Goal: Information Seeking & Learning: Learn about a topic

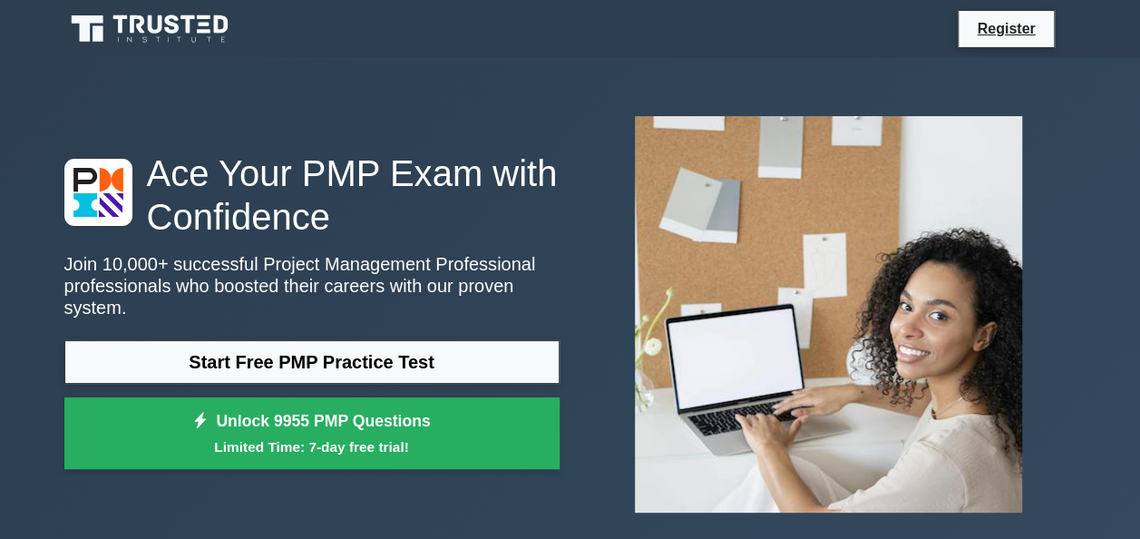
click at [372, 365] on link "Start Free PMP Practice Test" at bounding box center [311, 362] width 495 height 44
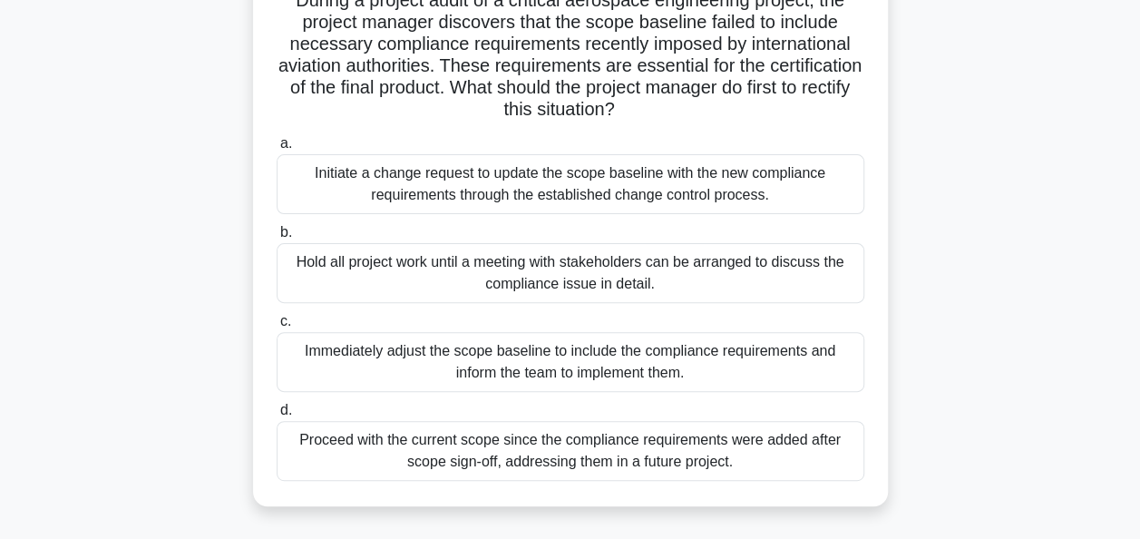
scroll to position [145, 0]
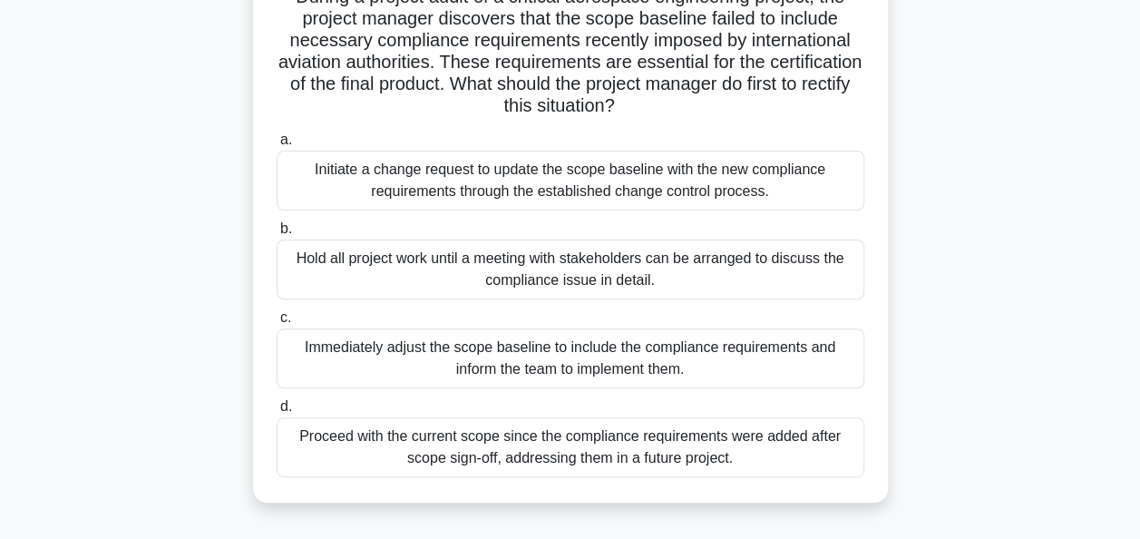
click at [553, 172] on div "Initiate a change request to update the scope baseline with the new compliance …" at bounding box center [571, 181] width 588 height 60
click at [277, 146] on input "a. Initiate a change request to update the scope baseline with the new complian…" at bounding box center [277, 140] width 0 height 12
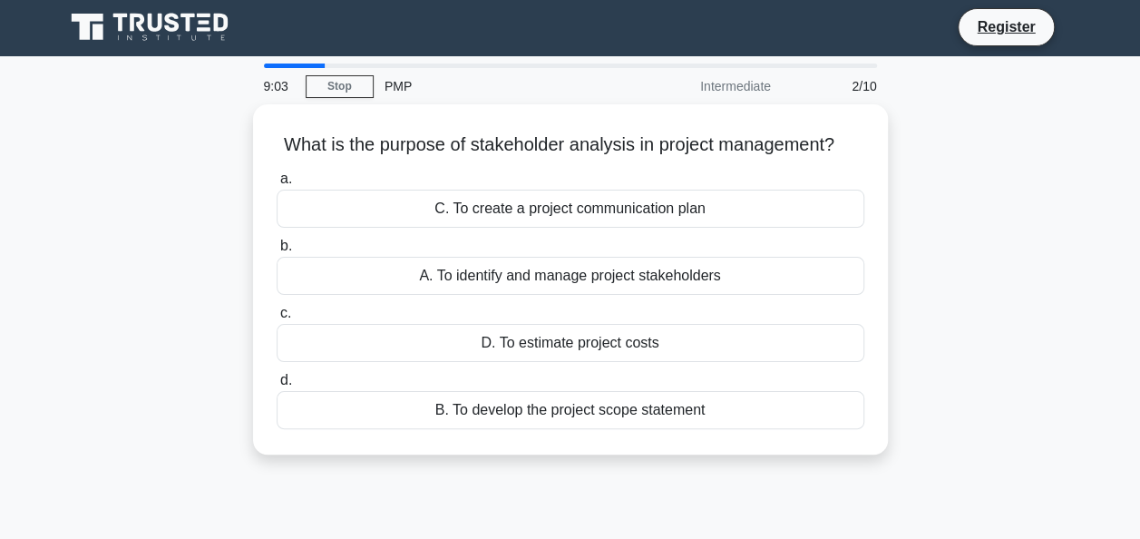
scroll to position [0, 0]
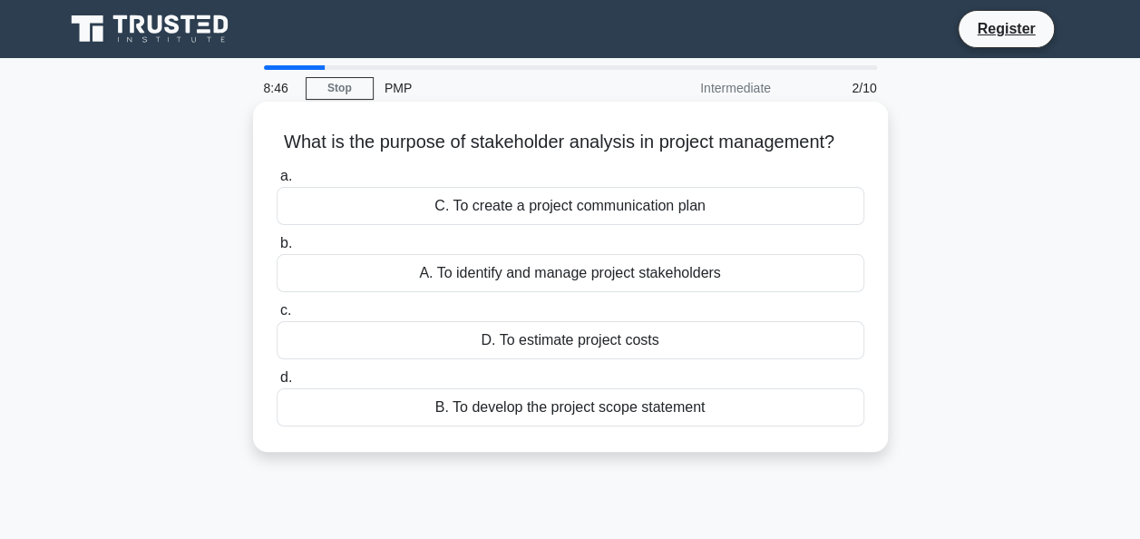
click at [600, 212] on div "C. To create a project communication plan" at bounding box center [571, 206] width 588 height 38
click at [277, 182] on input "a. C. To create a project communication plan" at bounding box center [277, 176] width 0 height 12
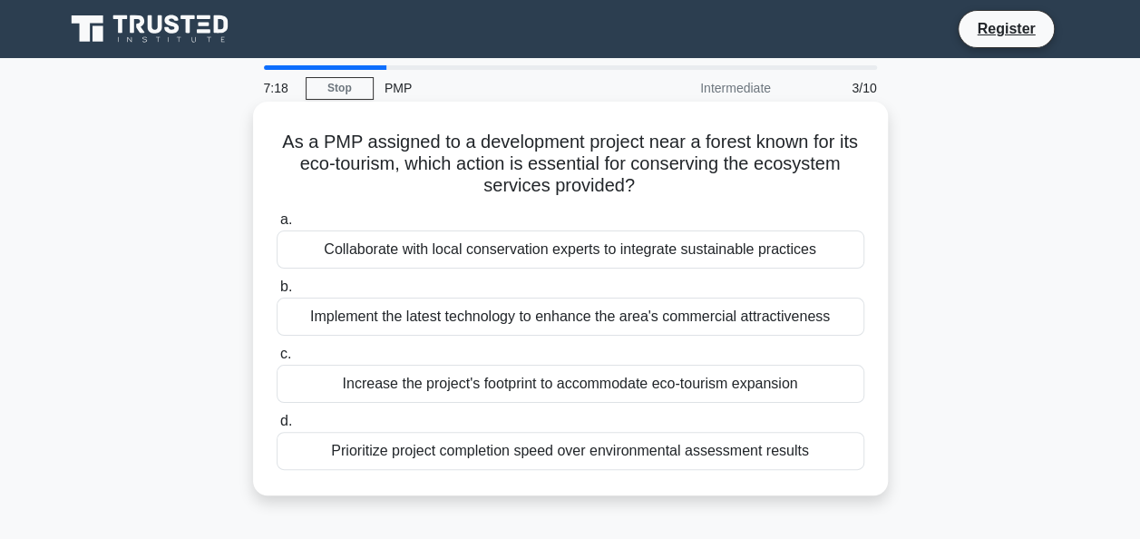
click at [388, 462] on div "Prioritize project completion speed over environmental assessment results" at bounding box center [571, 451] width 588 height 38
click at [277, 427] on input "d. Prioritize project completion speed over environmental assessment results" at bounding box center [277, 421] width 0 height 12
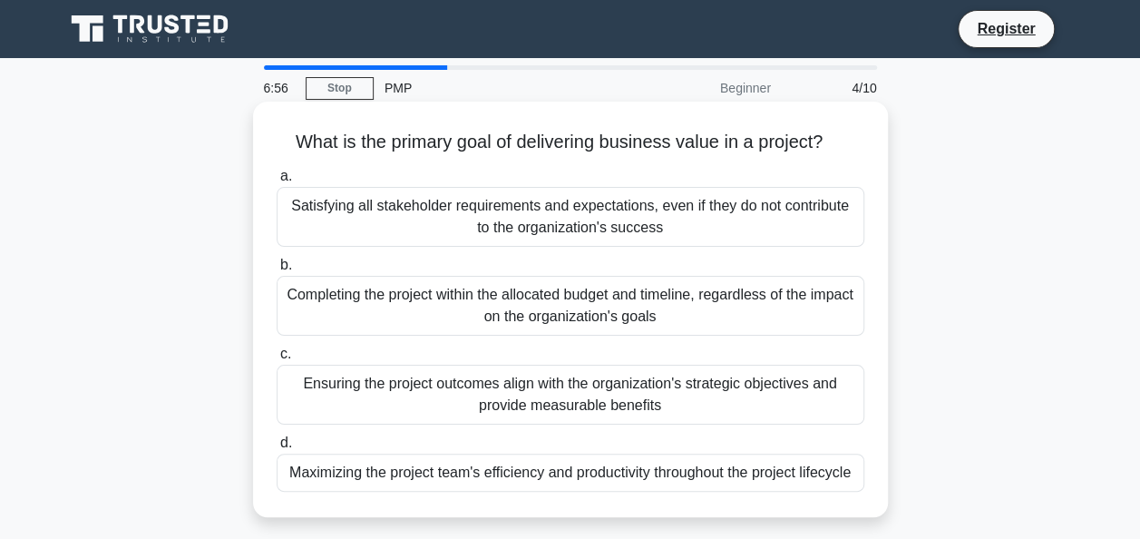
click at [524, 411] on div "Ensuring the project outcomes align with the organization's strategic objective…" at bounding box center [571, 395] width 588 height 60
click at [277, 360] on input "c. Ensuring the project outcomes align with the organization's strategic object…" at bounding box center [277, 354] width 0 height 12
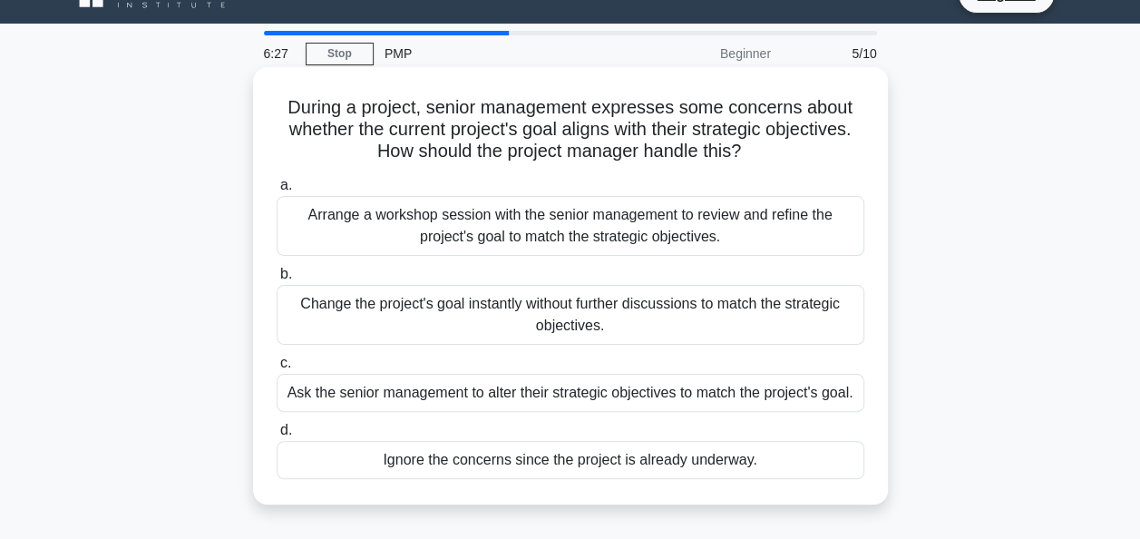
scroll to position [36, 0]
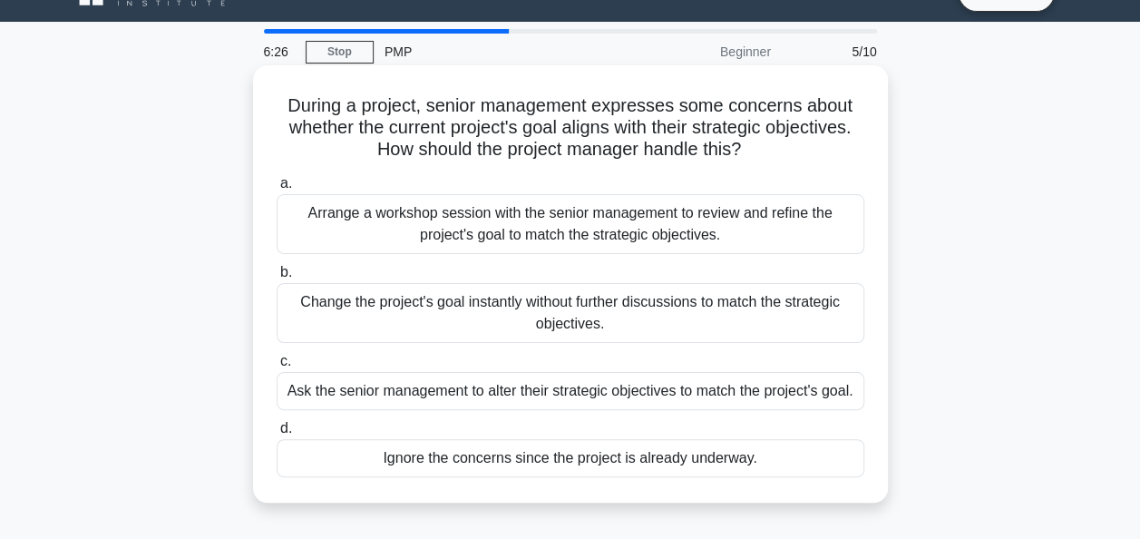
click at [584, 229] on div "Arrange a workshop session with the senior management to review and refine the …" at bounding box center [571, 224] width 588 height 60
click at [277, 190] on input "a. Arrange a workshop session with the senior management to review and refine t…" at bounding box center [277, 184] width 0 height 12
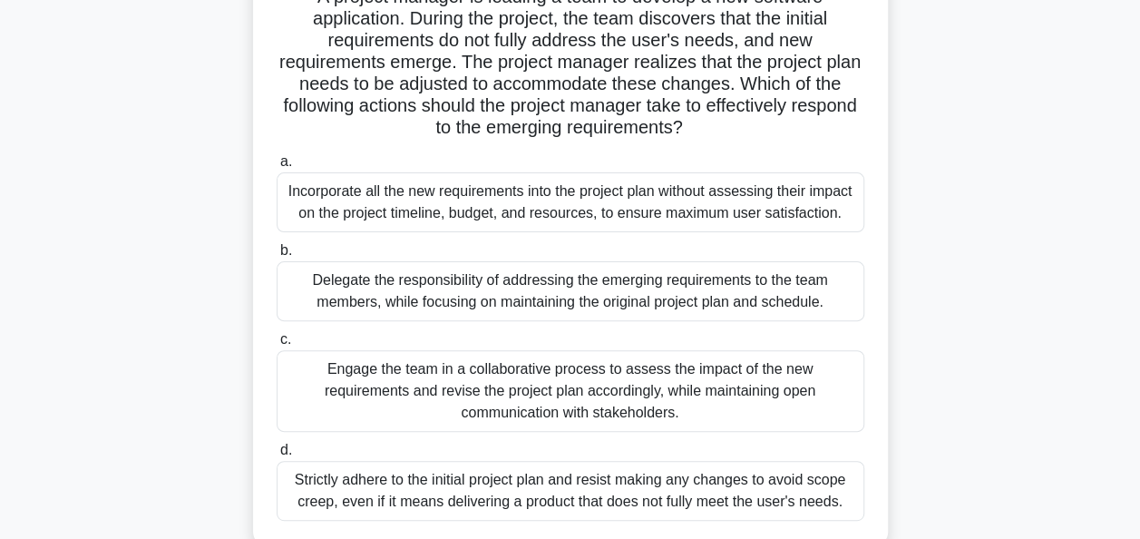
scroll to position [181, 0]
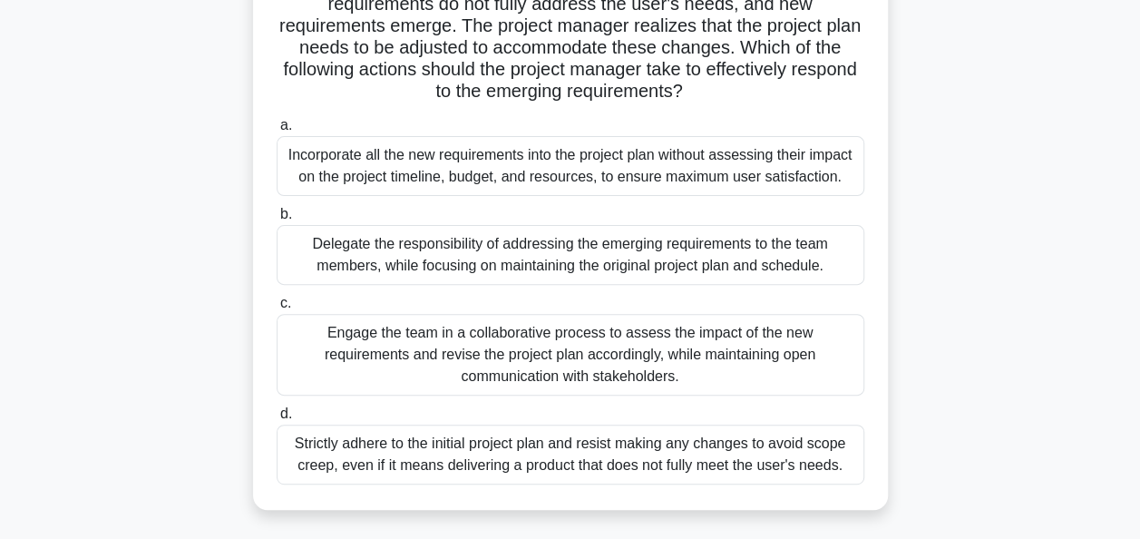
click at [502, 343] on div "Engage the team in a collaborative process to assess the impact of the new requ…" at bounding box center [571, 355] width 588 height 82
click at [277, 309] on input "c. Engage the team in a collaborative process to assess the impact of the new r…" at bounding box center [277, 303] width 0 height 12
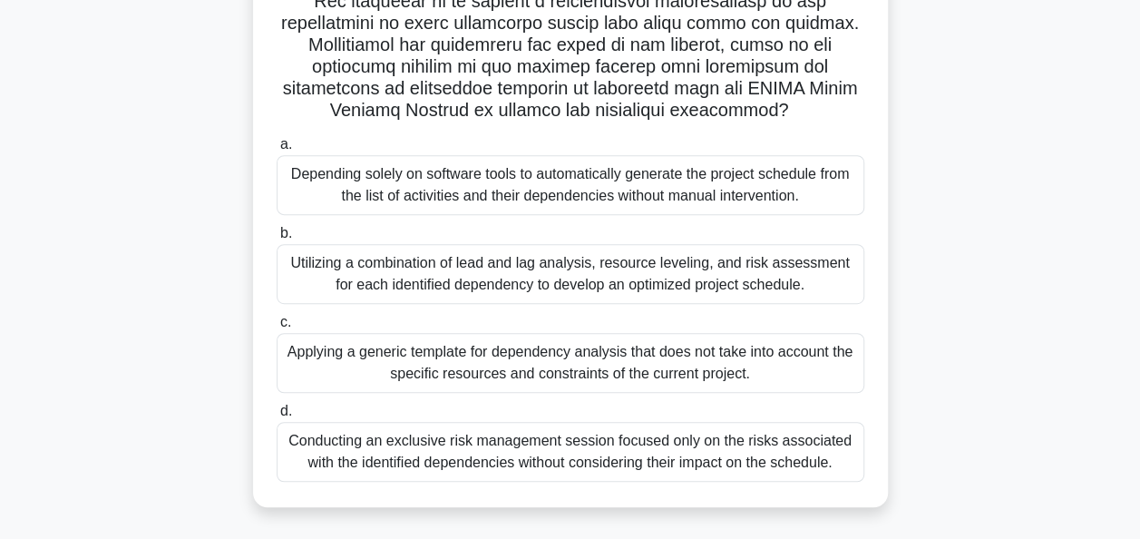
scroll to position [326, 0]
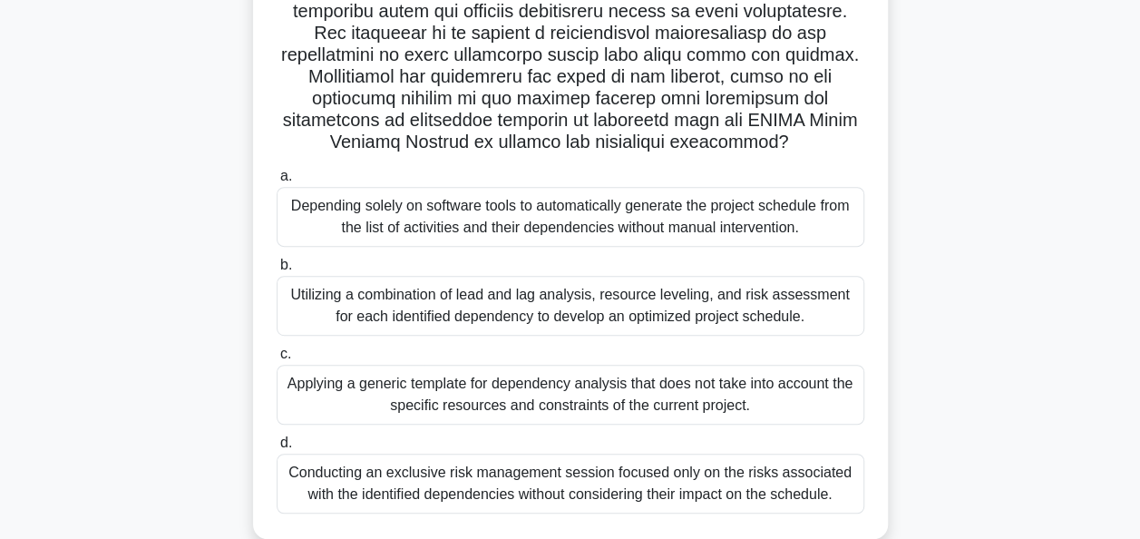
click at [486, 312] on div "Utilizing a combination of lead and lag analysis, resource leveling, and risk a…" at bounding box center [571, 306] width 588 height 60
click at [277, 271] on input "b. Utilizing a combination of lead and lag analysis, resource leveling, and ris…" at bounding box center [277, 265] width 0 height 12
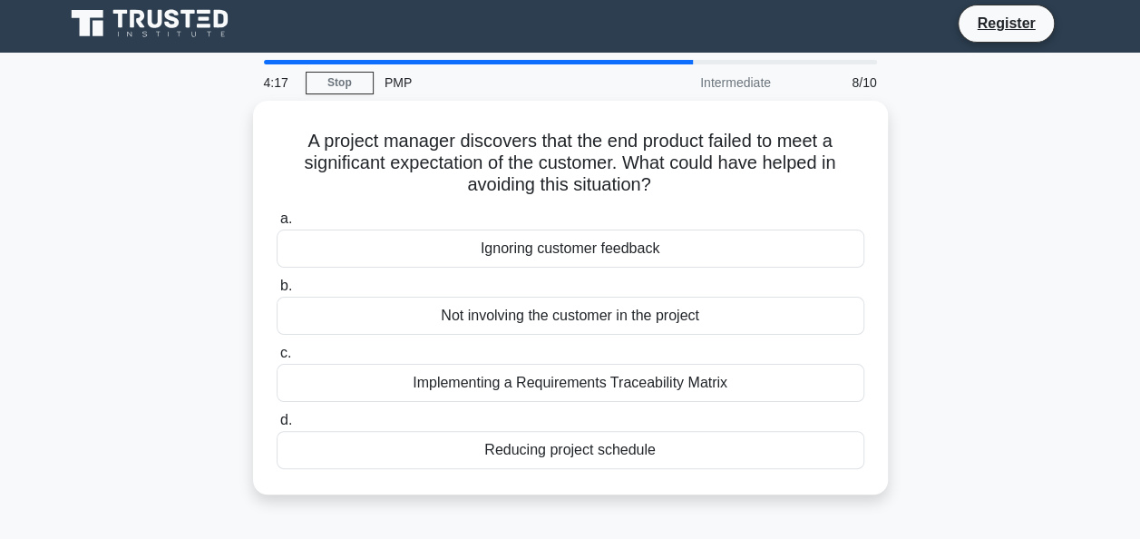
scroll to position [0, 0]
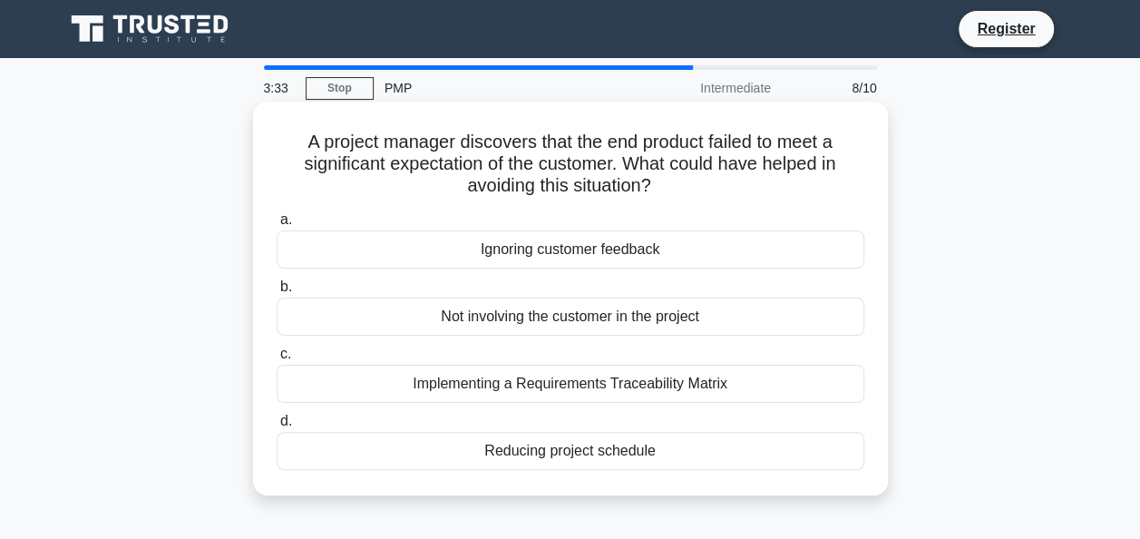
click at [565, 384] on div "Implementing a Requirements Traceability Matrix" at bounding box center [571, 384] width 588 height 38
click at [277, 360] on input "c. Implementing a Requirements Traceability Matrix" at bounding box center [277, 354] width 0 height 12
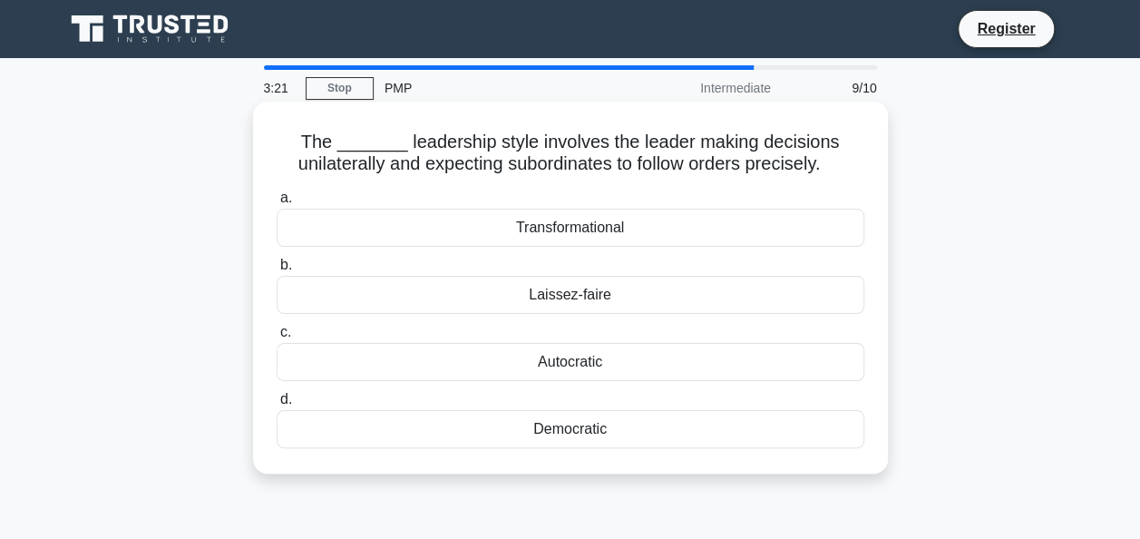
click at [562, 296] on div "Laissez-faire" at bounding box center [571, 295] width 588 height 38
click at [277, 271] on input "b. Laissez-faire" at bounding box center [277, 265] width 0 height 12
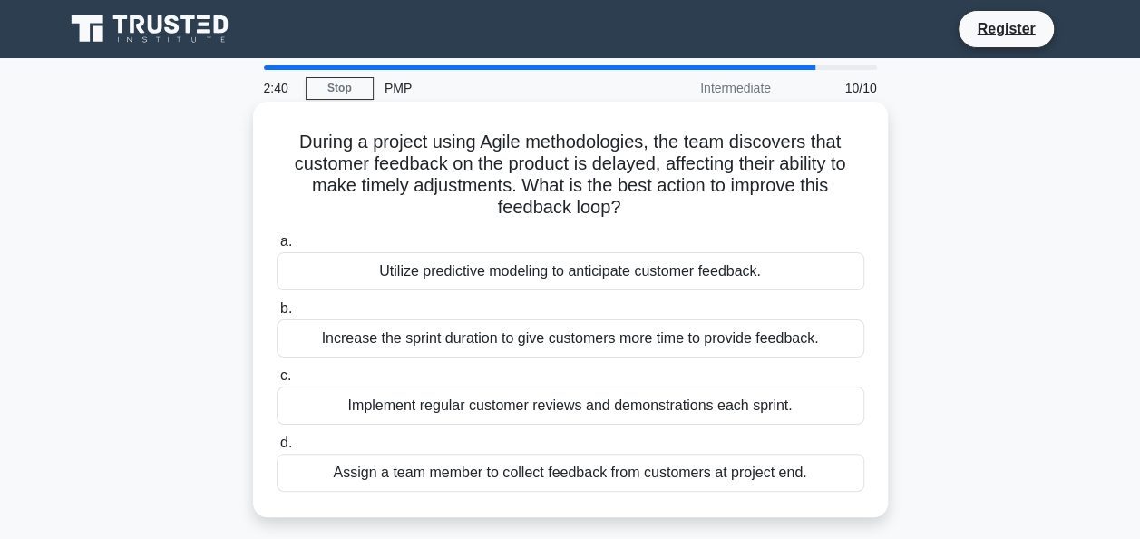
click at [617, 347] on div "Increase the sprint duration to give customers more time to provide feedback." at bounding box center [571, 338] width 588 height 38
click at [277, 315] on input "b. Increase the sprint duration to give customers more time to provide feedback." at bounding box center [277, 309] width 0 height 12
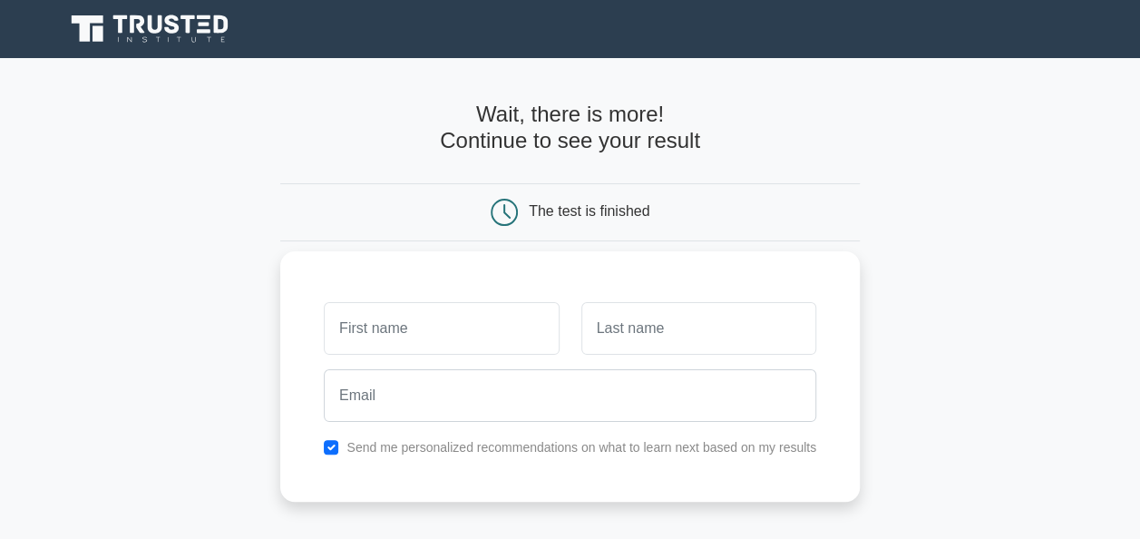
click at [499, 345] on input "text" at bounding box center [441, 328] width 235 height 53
click at [492, 335] on input "text" at bounding box center [441, 328] width 235 height 53
type input "[PERSON_NAME]`"
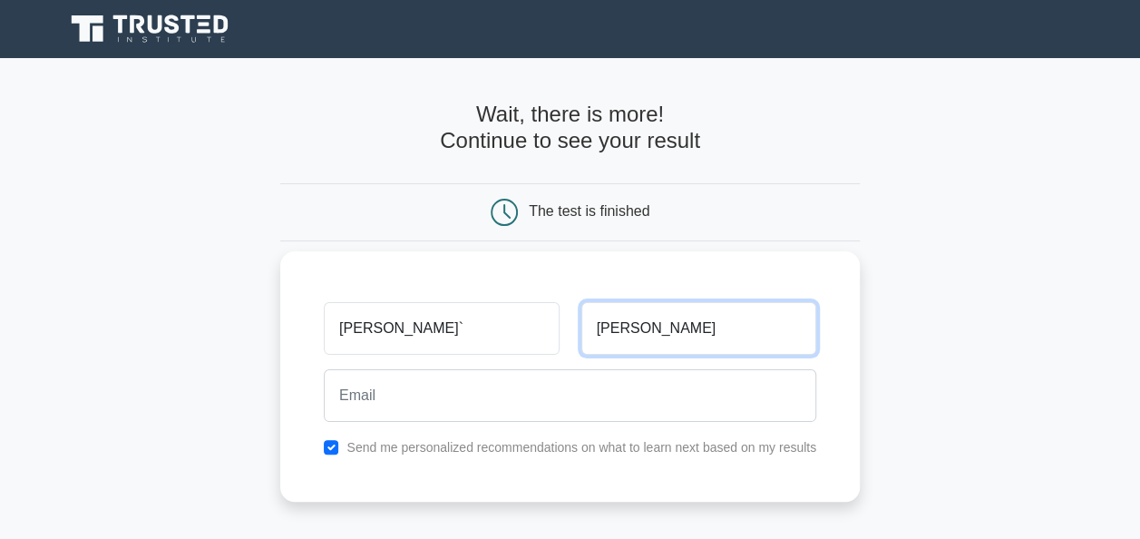
type input "Mahadik"
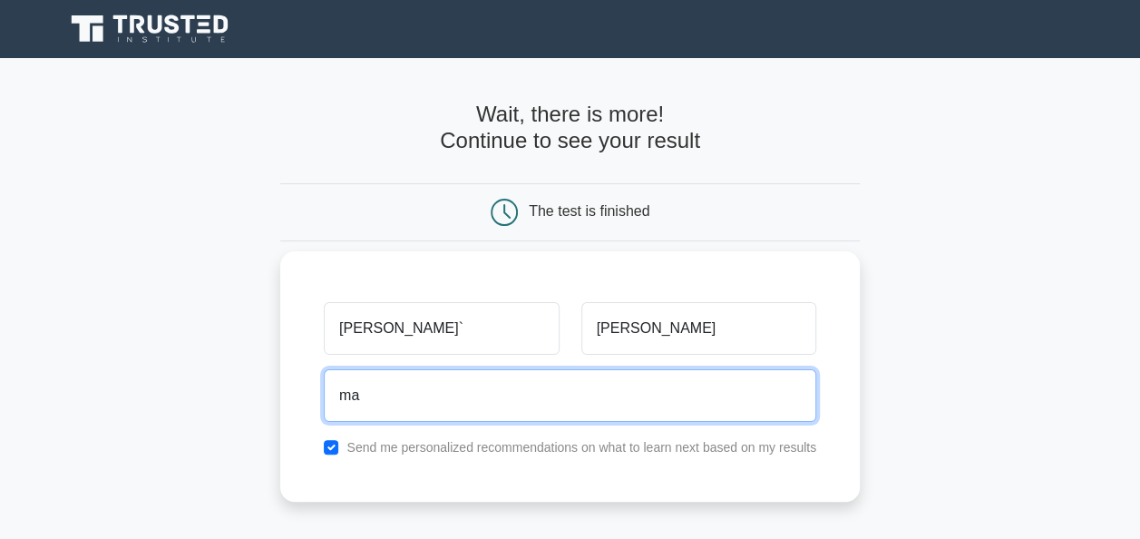
type input "mayur_mahadik@hotmail.com"
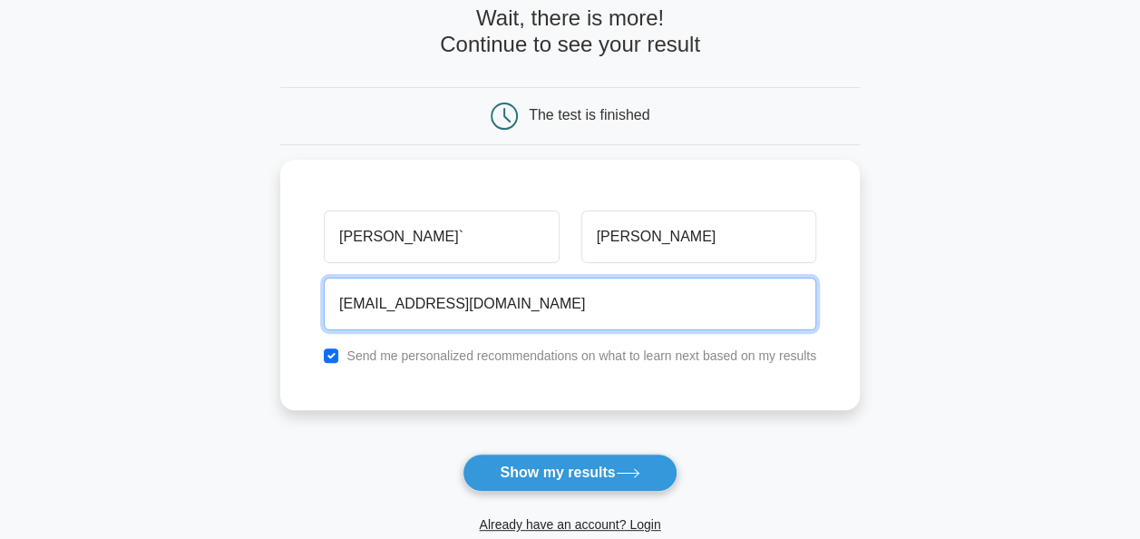
scroll to position [111, 0]
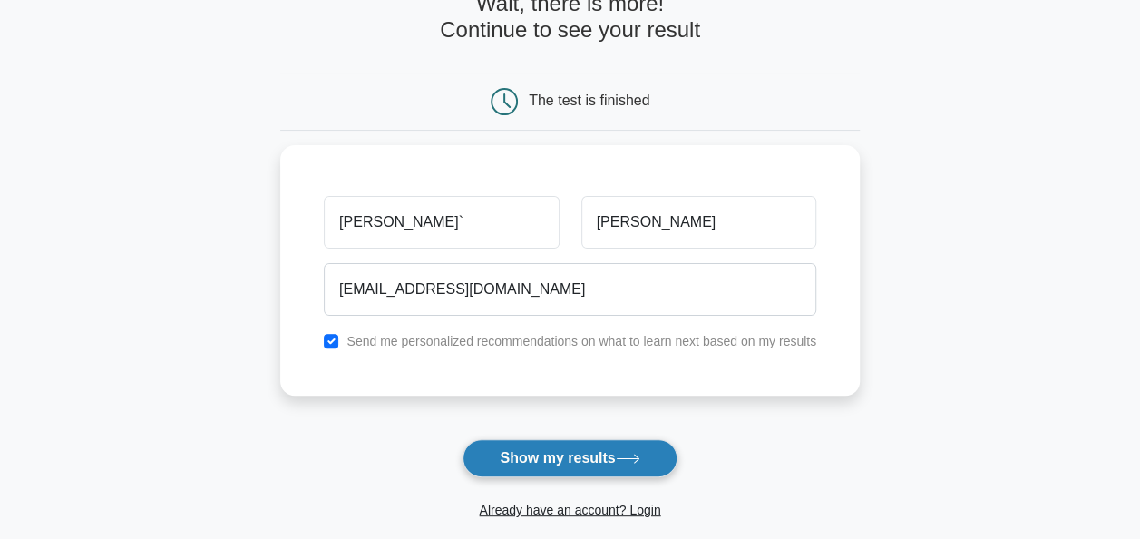
click at [540, 455] on button "Show my results" at bounding box center [569, 458] width 214 height 38
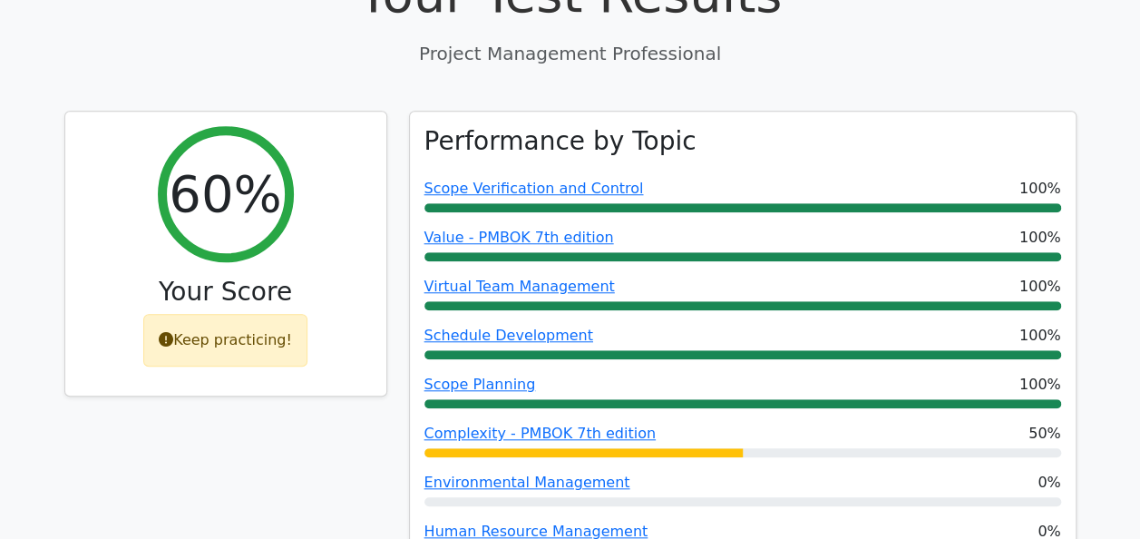
scroll to position [652, 0]
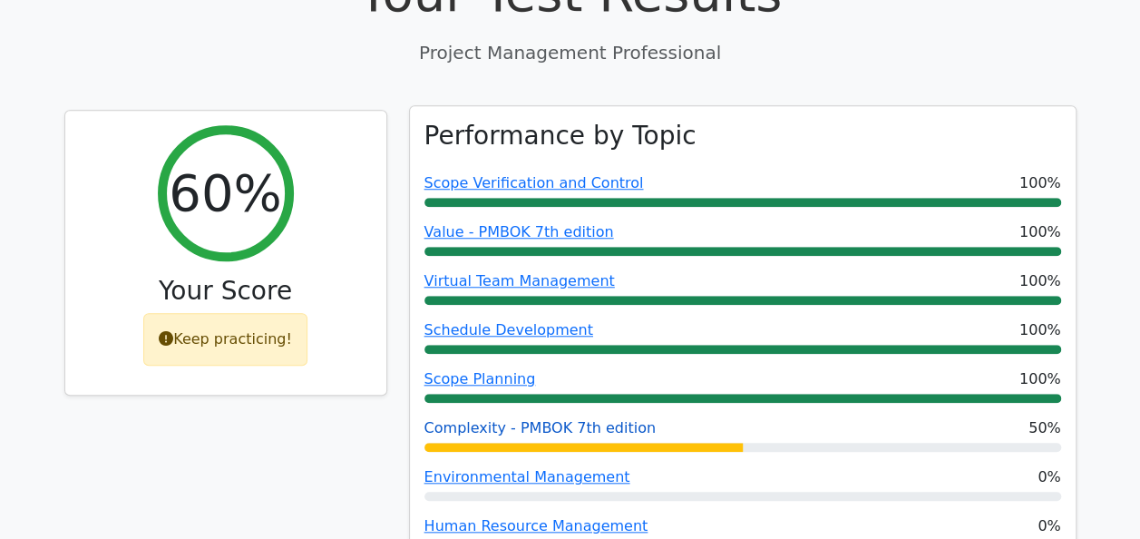
click at [550, 419] on link "Complexity - PMBOK 7th edition" at bounding box center [539, 427] width 231 height 17
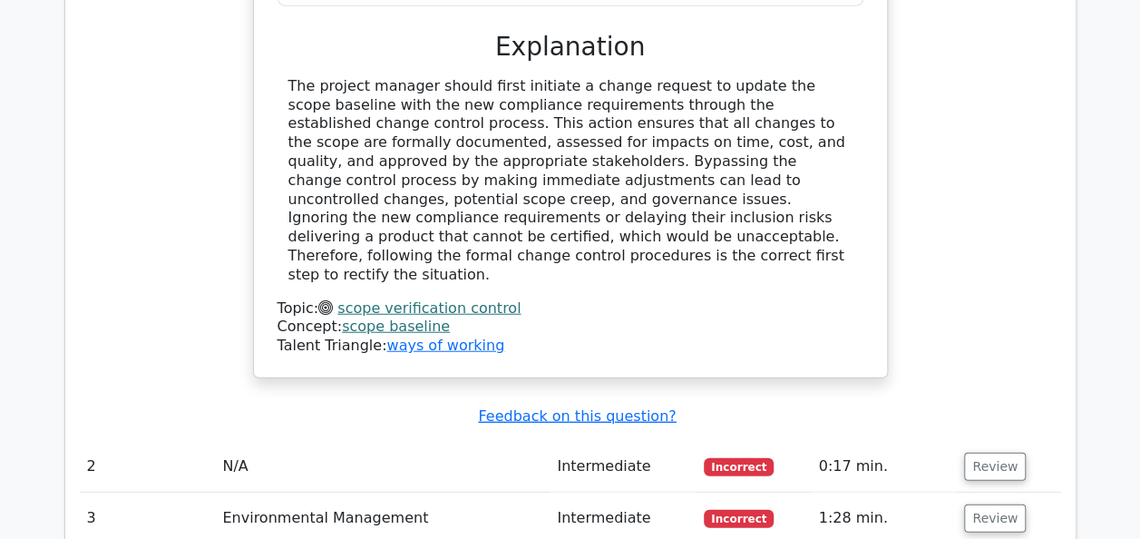
scroll to position [2174, 0]
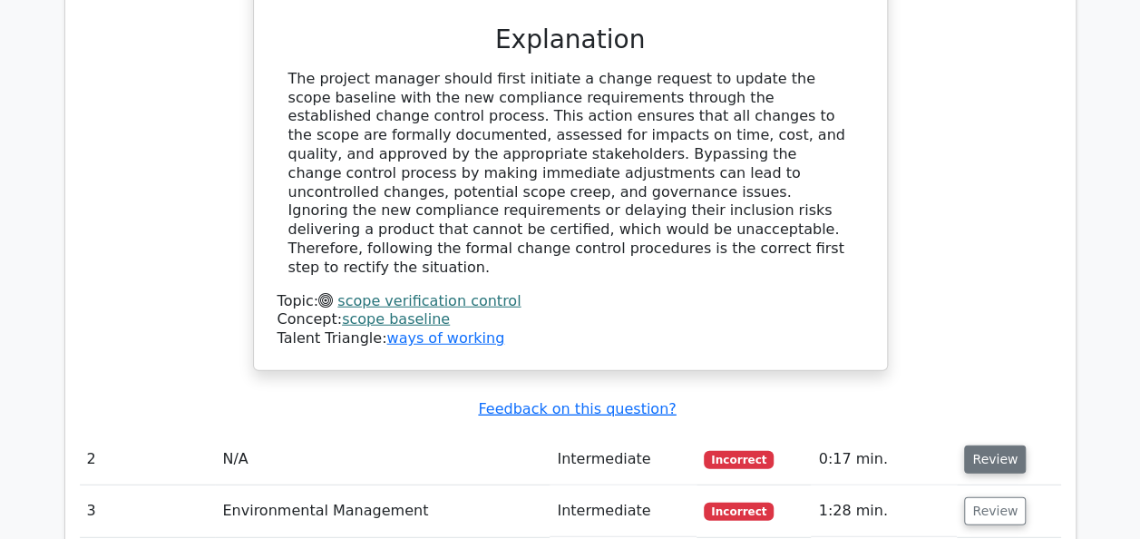
click at [1001, 445] on button "Review" at bounding box center [995, 459] width 62 height 28
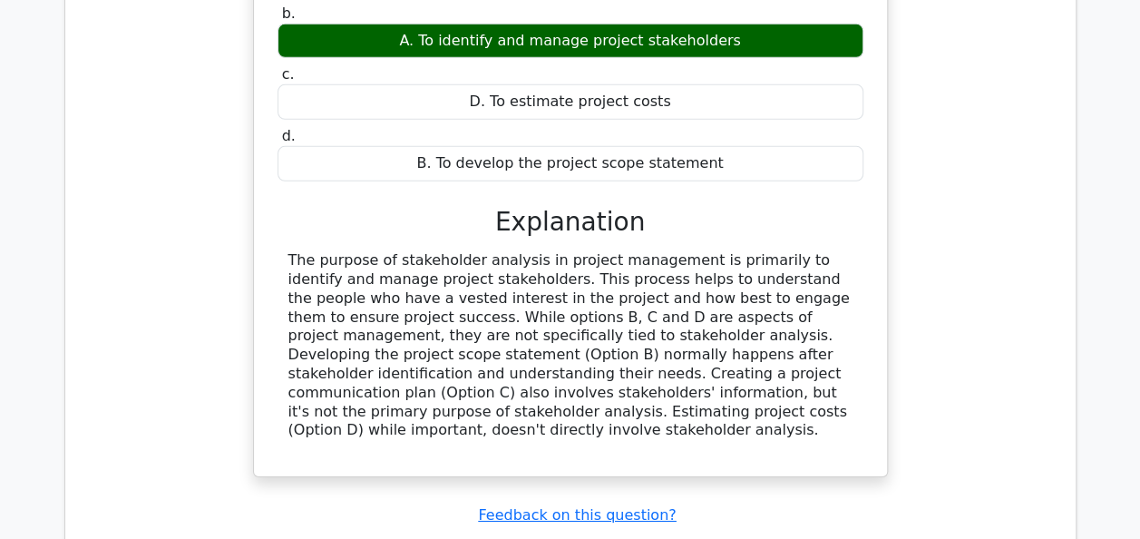
scroll to position [2826, 0]
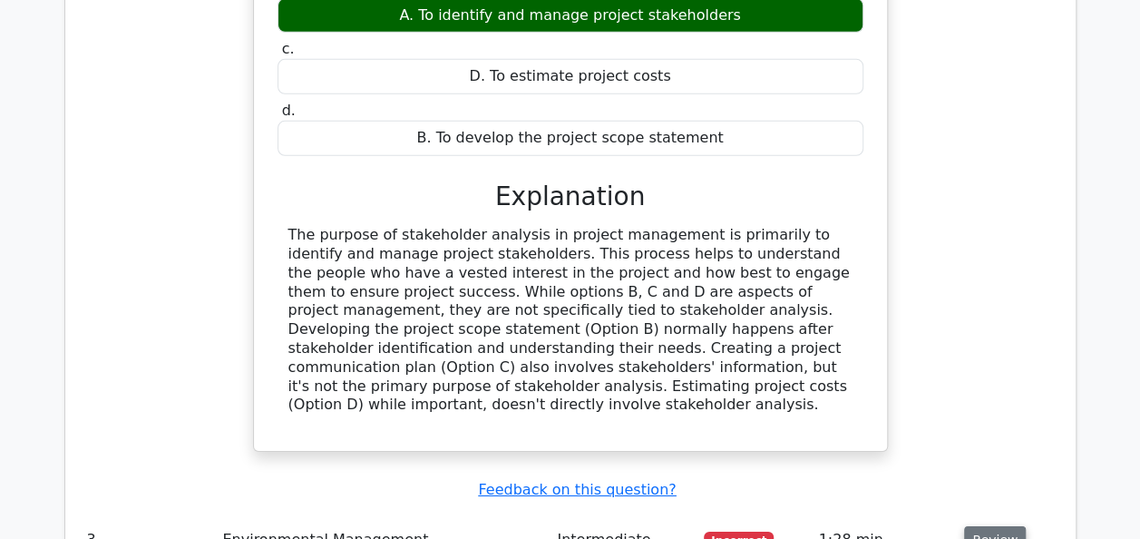
click at [1005, 526] on button "Review" at bounding box center [995, 540] width 62 height 28
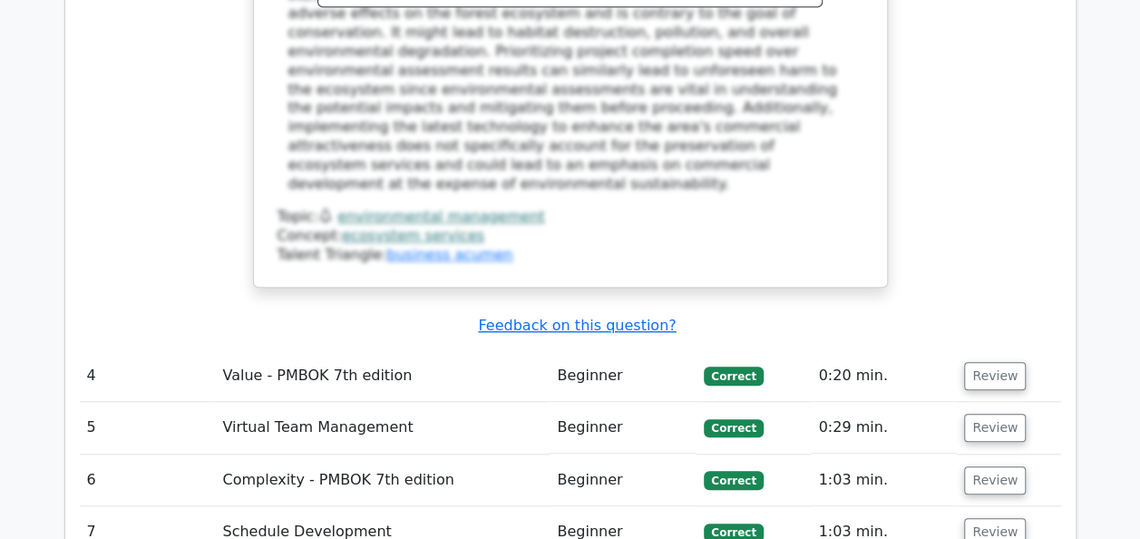
scroll to position [4022, 0]
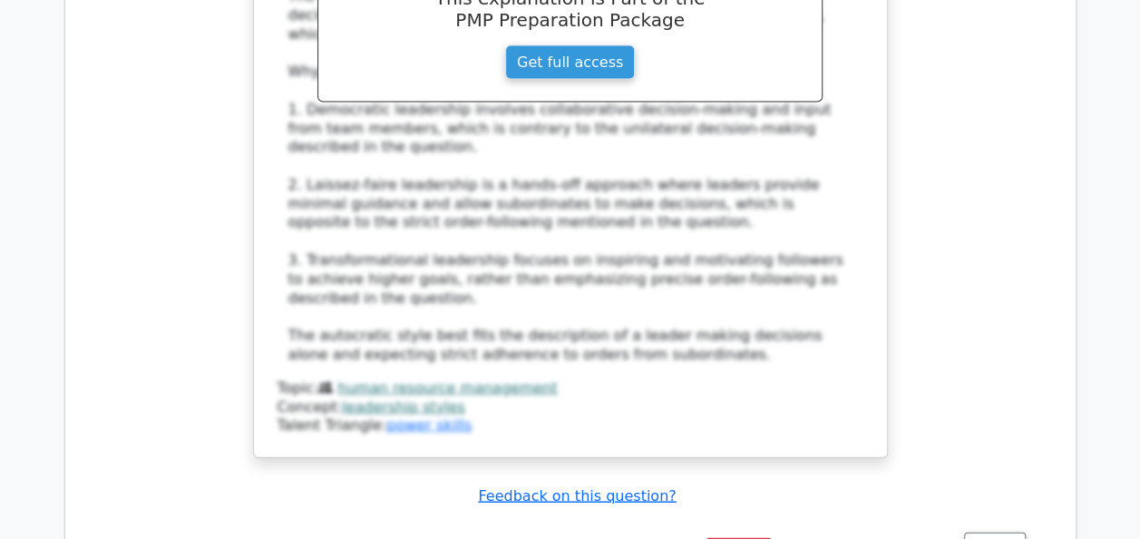
scroll to position [5109, 0]
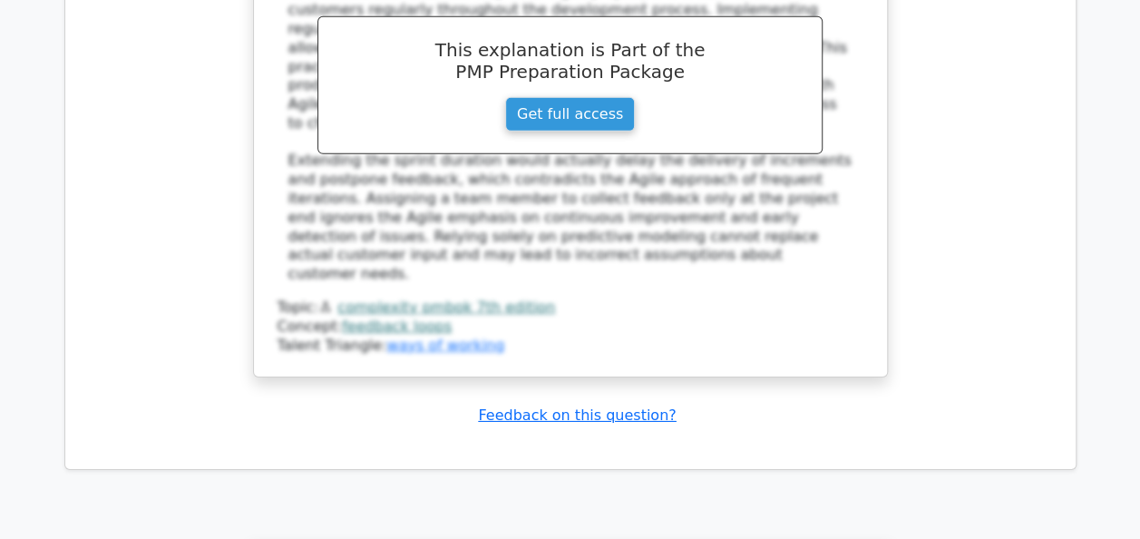
scroll to position [6152, 0]
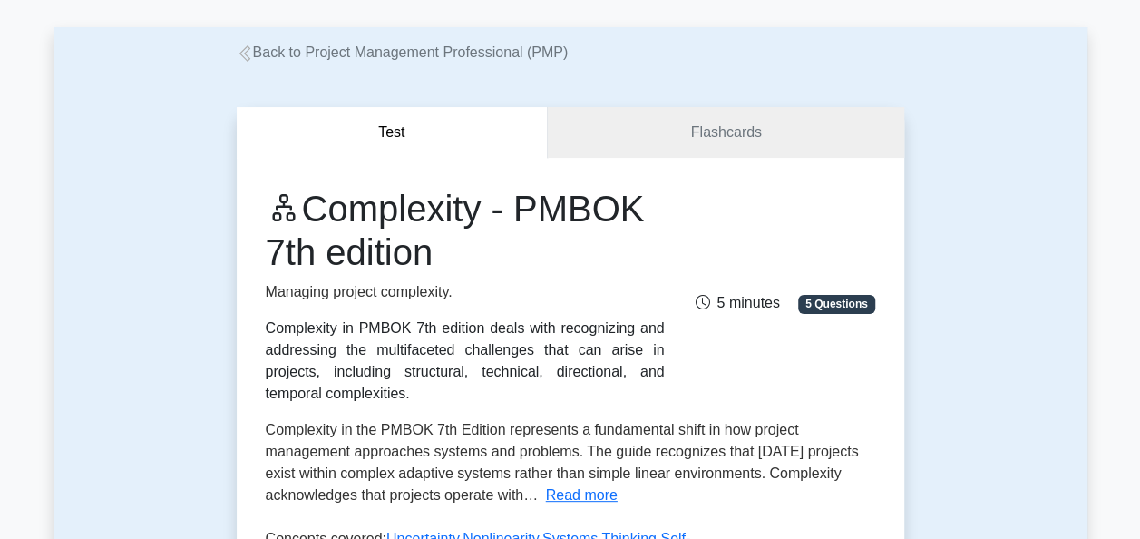
scroll to position [109, 0]
